Goal: Information Seeking & Learning: Find specific fact

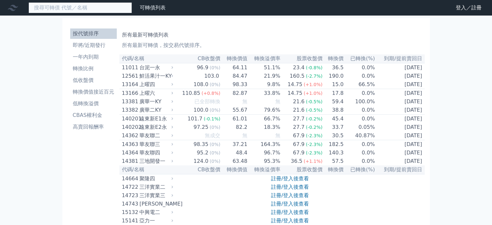
click at [58, 10] on input at bounding box center [79, 7] width 103 height 11
click at [59, 9] on input at bounding box center [79, 7] width 103 height 11
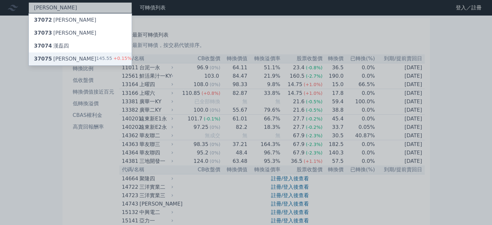
type input "[PERSON_NAME]"
click at [61, 59] on div "37075 [PERSON_NAME]" at bounding box center [65, 59] width 62 height 8
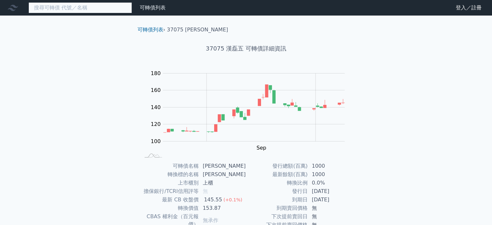
click at [77, 6] on input at bounding box center [79, 7] width 103 height 11
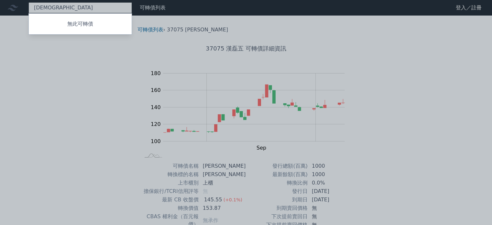
type input "家"
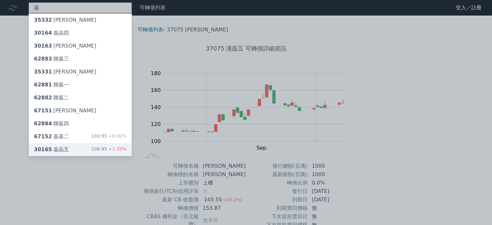
type input "嘉"
click at [87, 148] on div "30165 嘉晶五 106.95 +1.35%" at bounding box center [80, 149] width 103 height 13
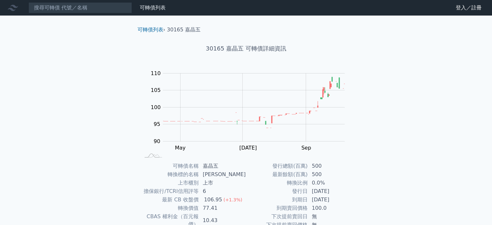
scroll to position [75, 0]
